Goal: Transaction & Acquisition: Download file/media

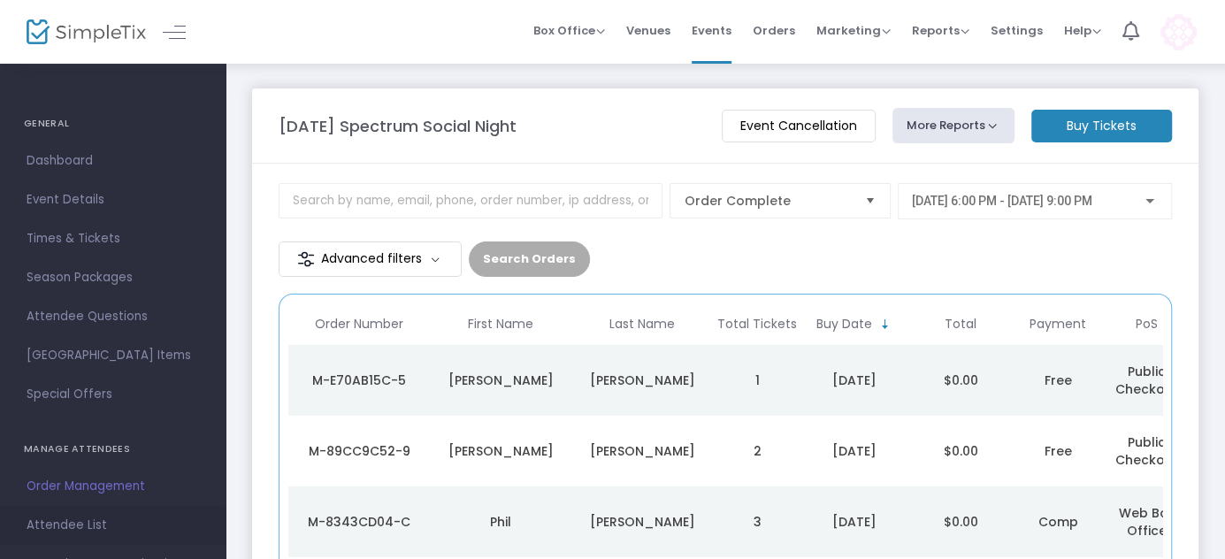
click at [67, 528] on span "Attendee List" at bounding box center [113, 525] width 172 height 23
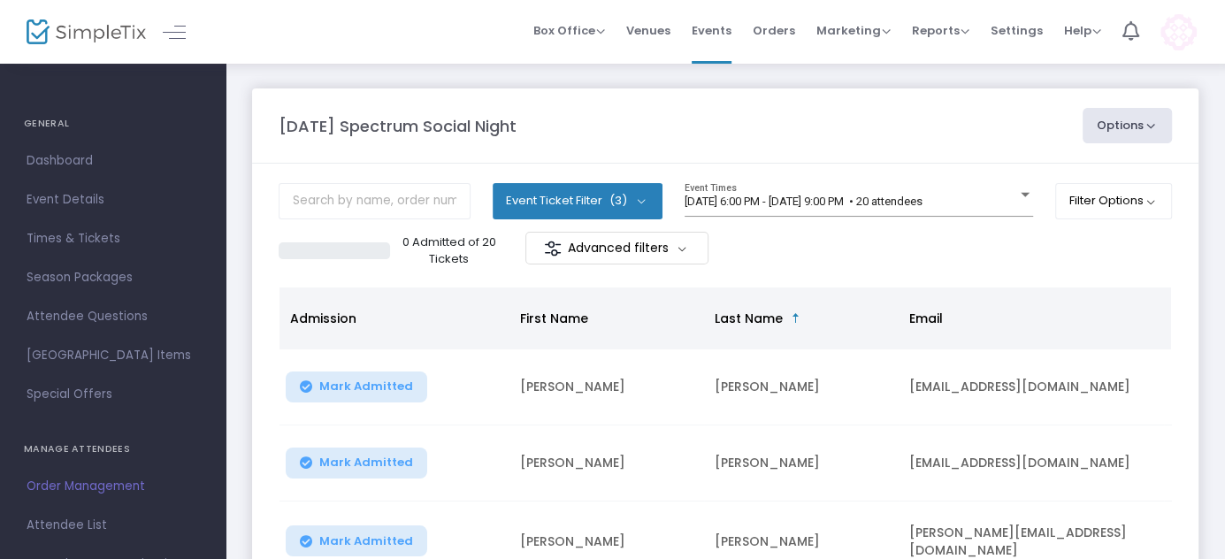
click at [1112, 126] on button "Options" at bounding box center [1127, 125] width 90 height 35
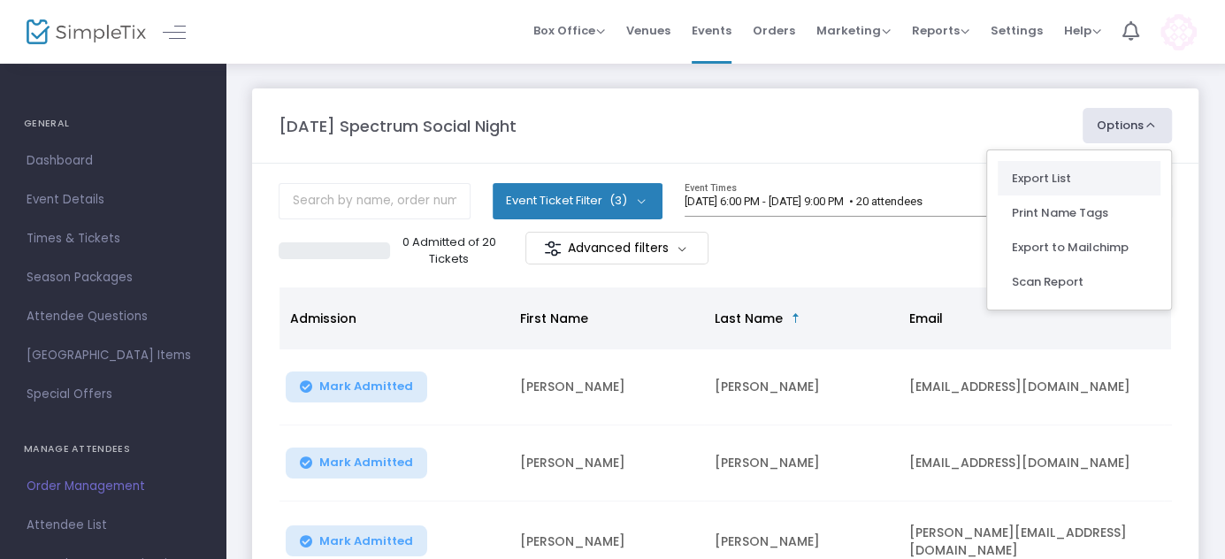
click at [1056, 180] on li "Export List" at bounding box center [1078, 178] width 163 height 34
radio input "false"
radio input "true"
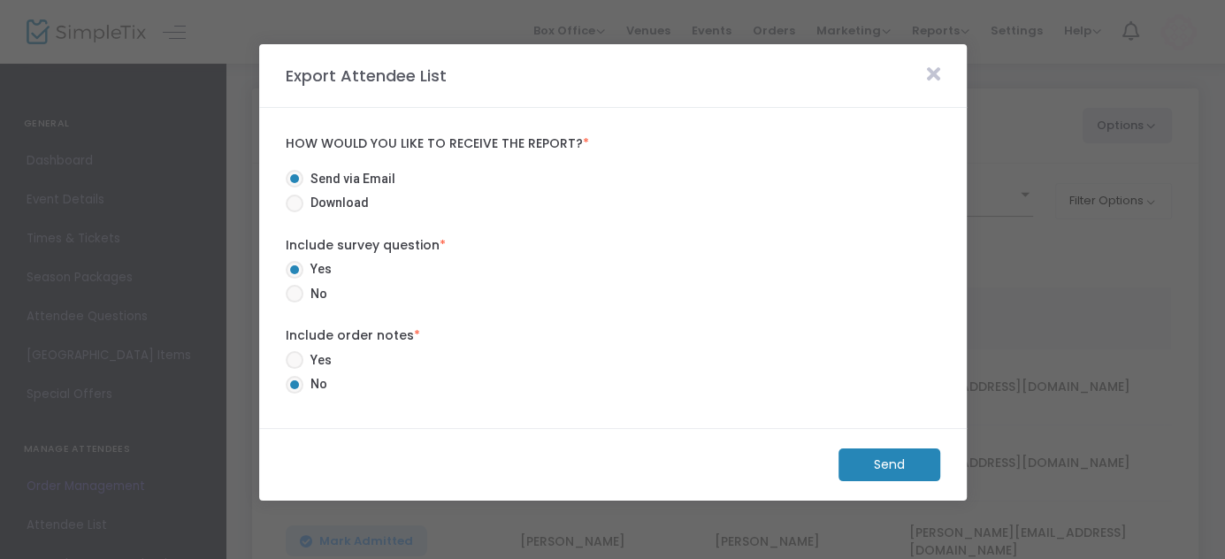
click at [288, 204] on span at bounding box center [295, 204] width 18 height 18
click at [294, 212] on input "Download" at bounding box center [294, 212] width 1 height 1
radio input "true"
click at [877, 462] on m-button "Download" at bounding box center [874, 464] width 132 height 33
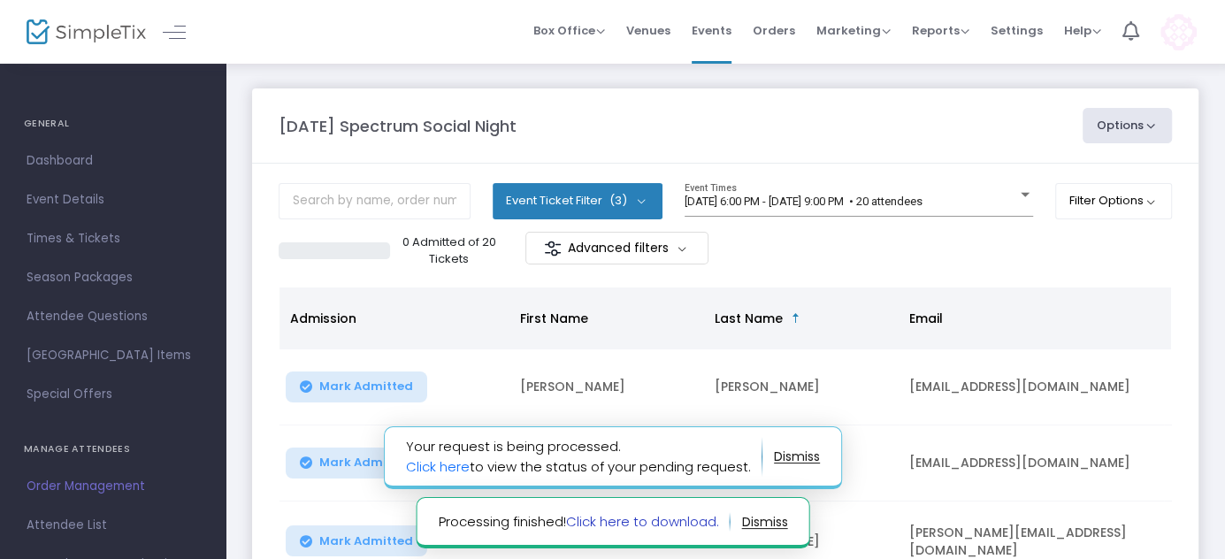
click at [626, 518] on link "Click here to download." at bounding box center [641, 521] width 153 height 19
